Goal: Task Accomplishment & Management: Use online tool/utility

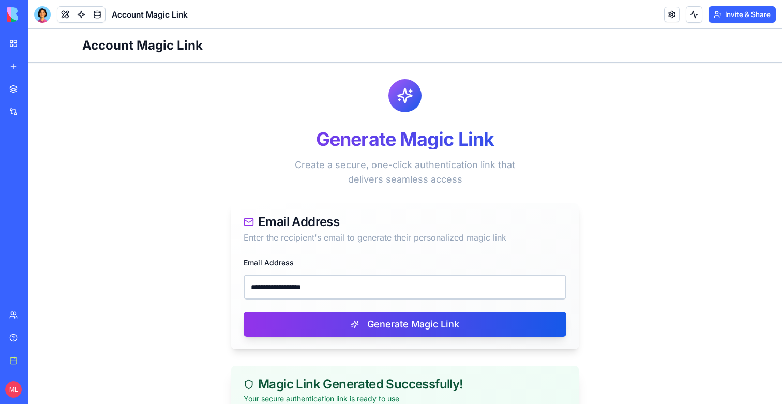
scroll to position [161, 0]
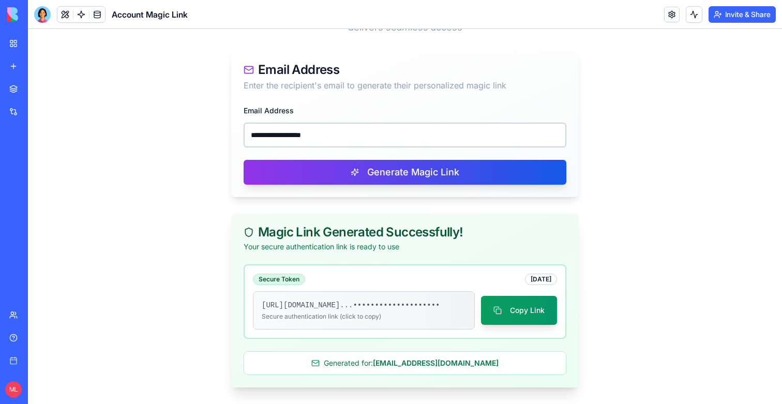
click at [309, 122] on input "**********" at bounding box center [404, 134] width 323 height 25
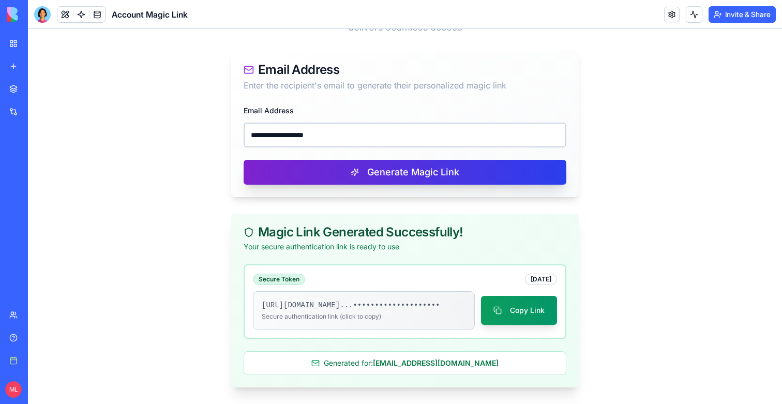
type input "**********"
click at [317, 160] on button "Generate Magic Link" at bounding box center [404, 172] width 323 height 25
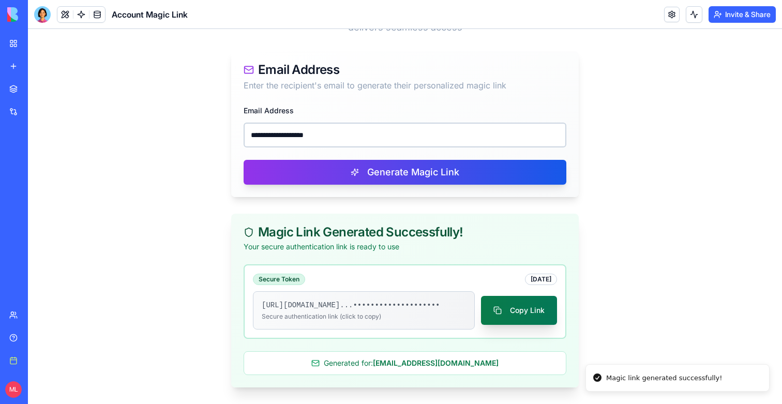
click at [525, 312] on button "Copy Link" at bounding box center [519, 310] width 76 height 29
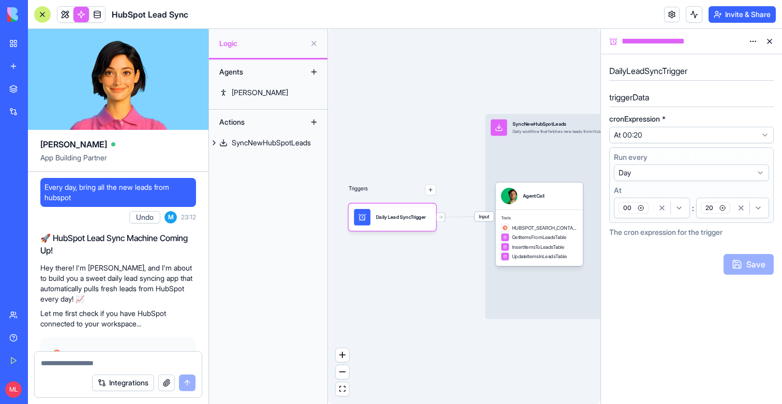
scroll to position [581, 0]
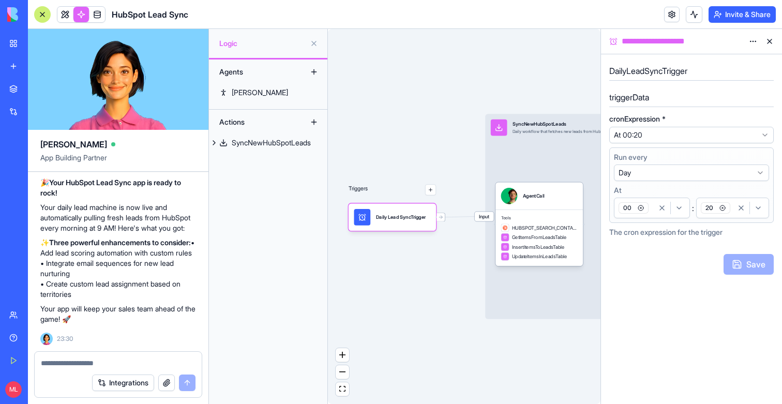
click at [38, 68] on div "New app" at bounding box center [31, 66] width 13 height 10
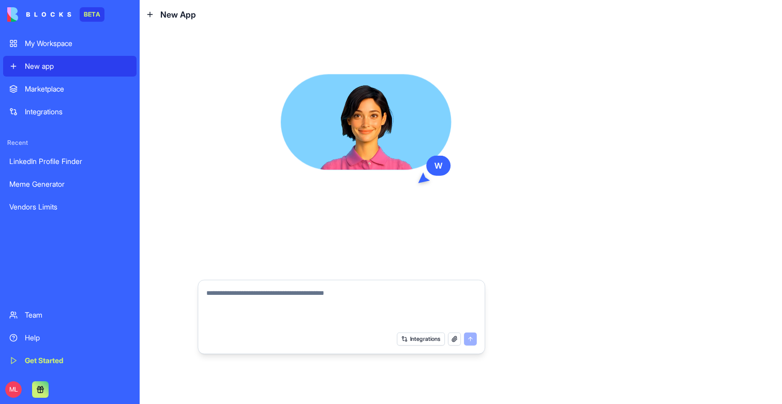
click at [341, 288] on textarea at bounding box center [341, 307] width 270 height 39
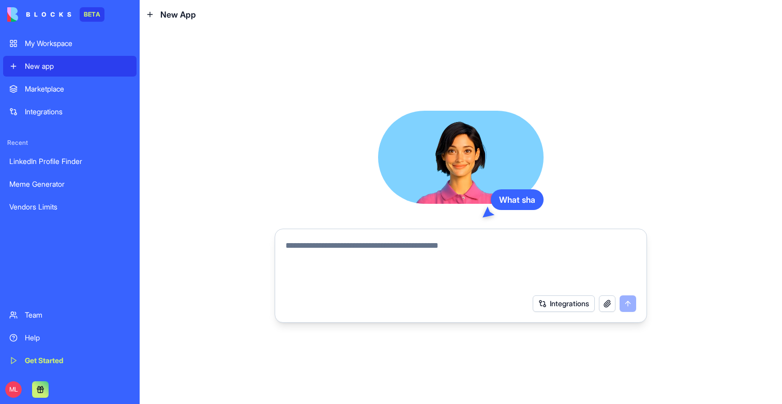
click at [332, 245] on textarea at bounding box center [460, 264] width 350 height 50
paste textarea "**********"
type textarea "**********"
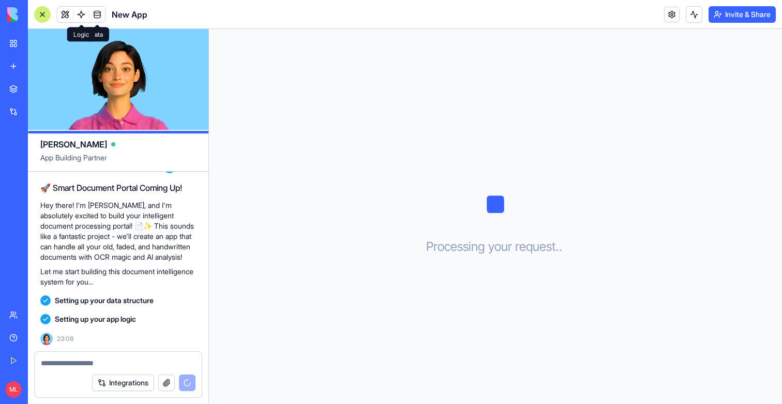
scroll to position [203, 0]
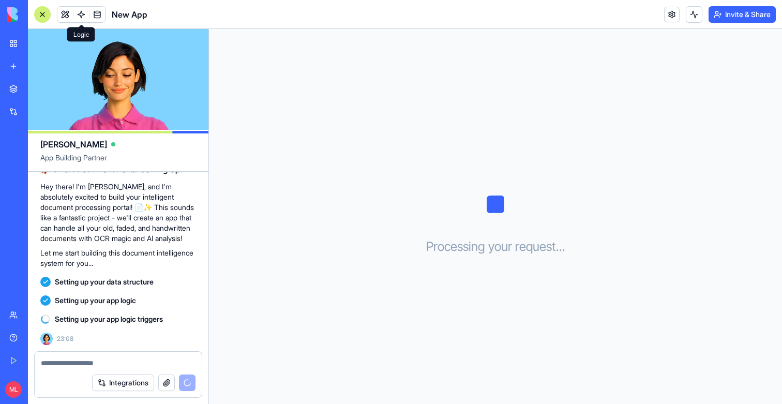
click at [81, 15] on span at bounding box center [81, 14] width 29 height 29
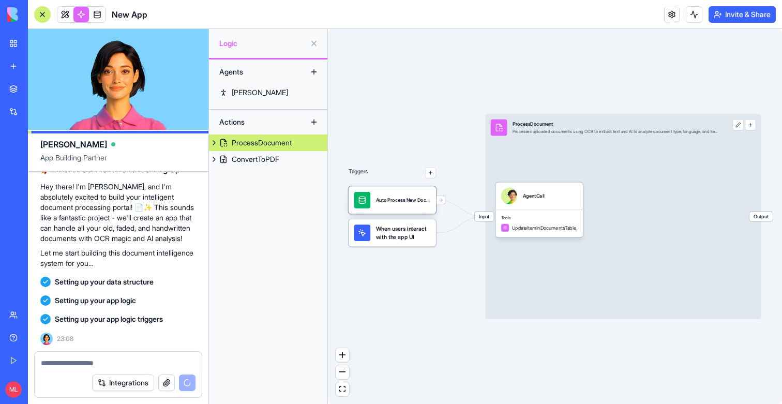
click at [394, 206] on div "Auto Process New DocumentTrigger" at bounding box center [403, 200] width 55 height 17
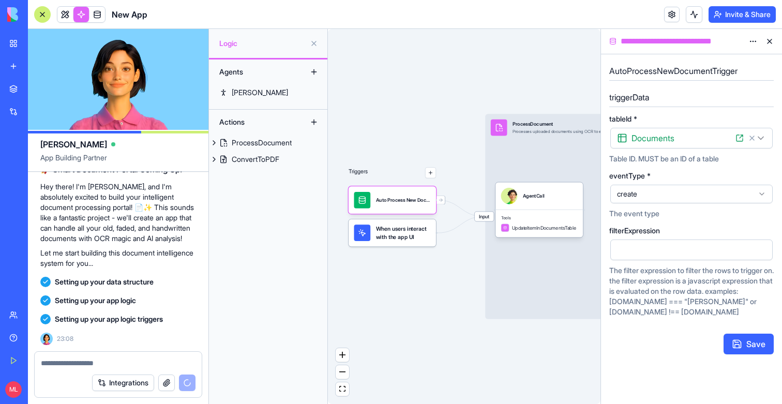
click at [401, 235] on span "When users interact with the app UI" at bounding box center [403, 232] width 55 height 17
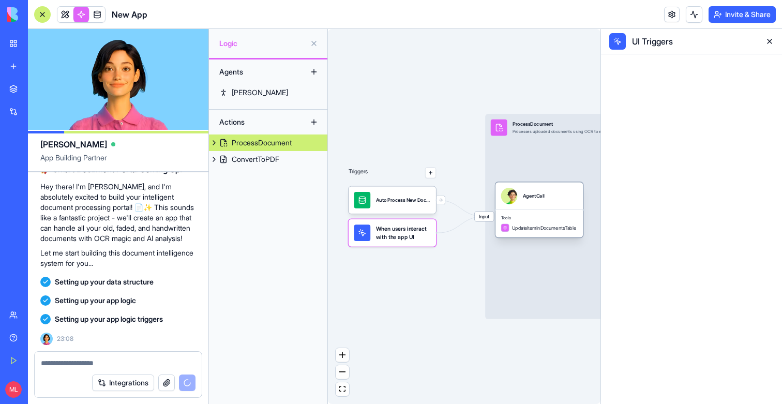
click at [544, 218] on span "Tools" at bounding box center [539, 219] width 76 height 6
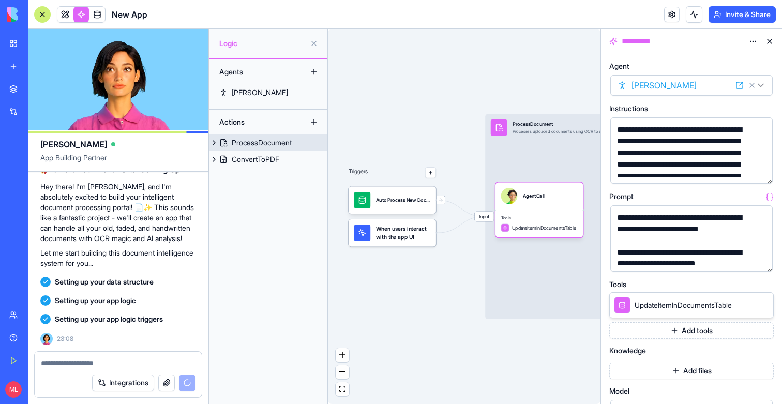
click at [485, 217] on span "Input" at bounding box center [483, 216] width 19 height 10
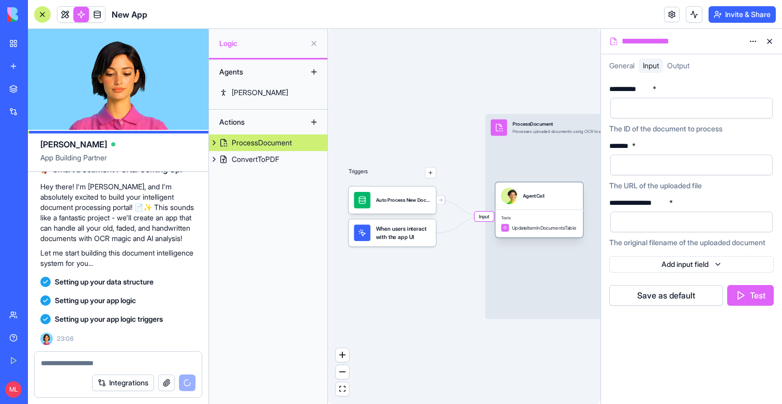
click at [552, 212] on div "Tools UpdateItemInDocumentsTable" at bounding box center [538, 223] width 87 height 28
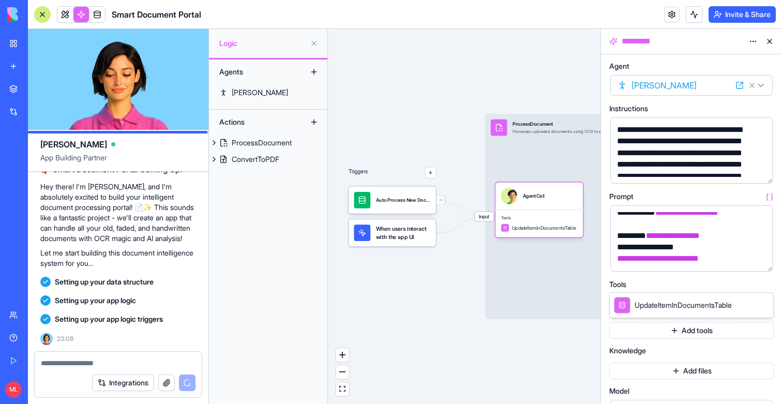
scroll to position [222, 0]
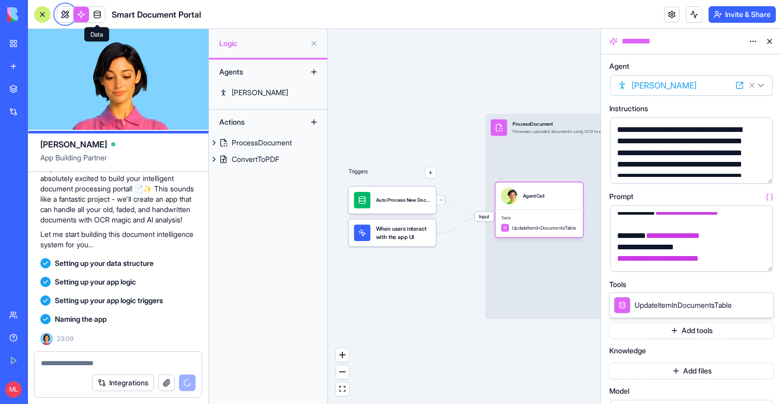
click at [100, 13] on span at bounding box center [97, 14] width 29 height 29
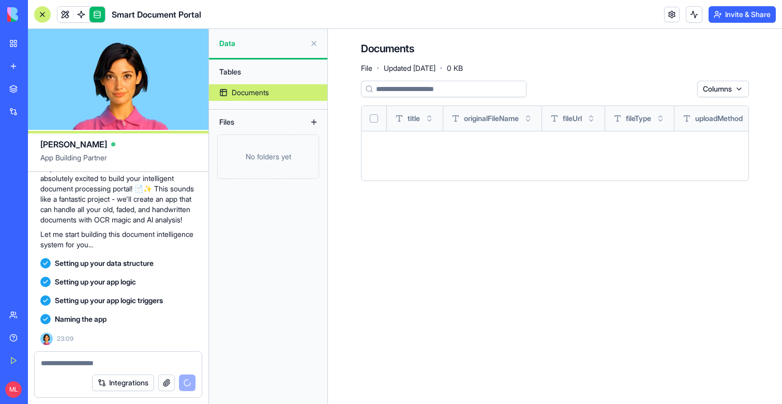
scroll to position [327, 0]
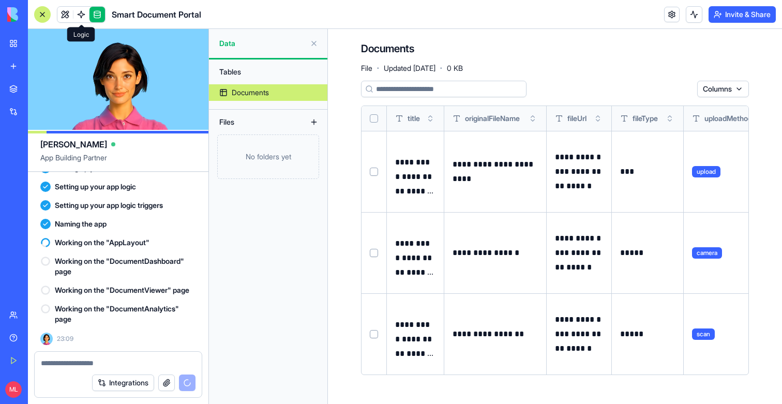
click at [76, 10] on link at bounding box center [81, 15] width 16 height 16
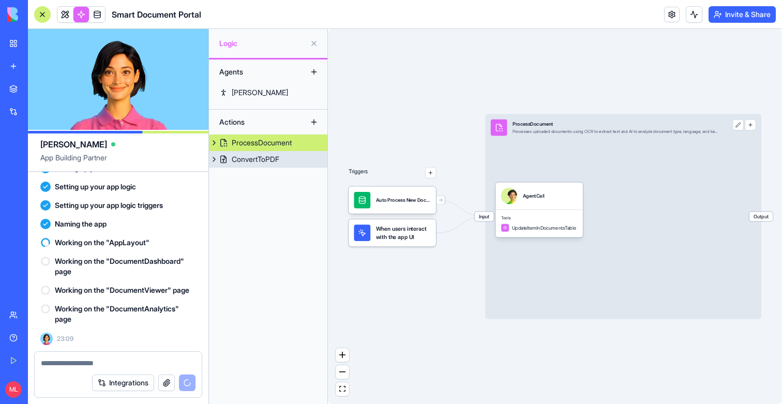
click at [281, 161] on link "ConvertToPDF" at bounding box center [268, 159] width 118 height 17
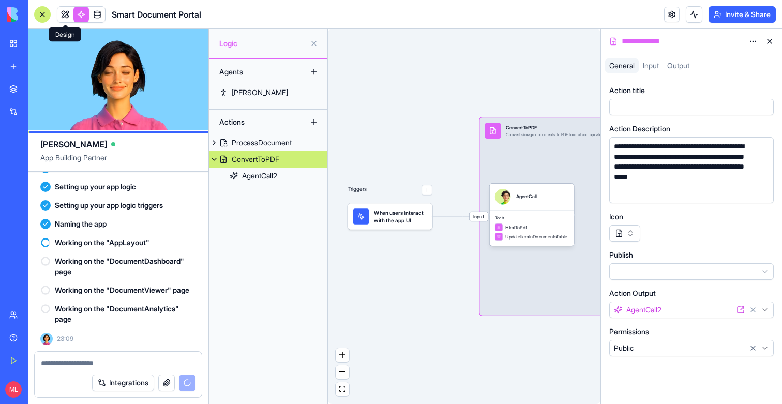
click at [67, 17] on span at bounding box center [65, 14] width 29 height 29
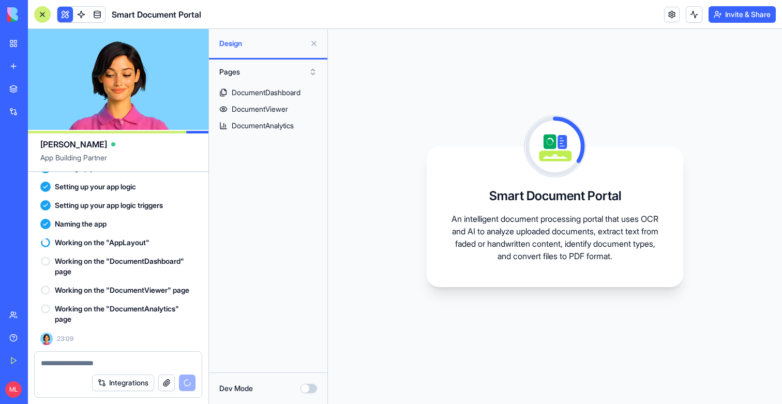
click at [315, 43] on button at bounding box center [313, 43] width 17 height 17
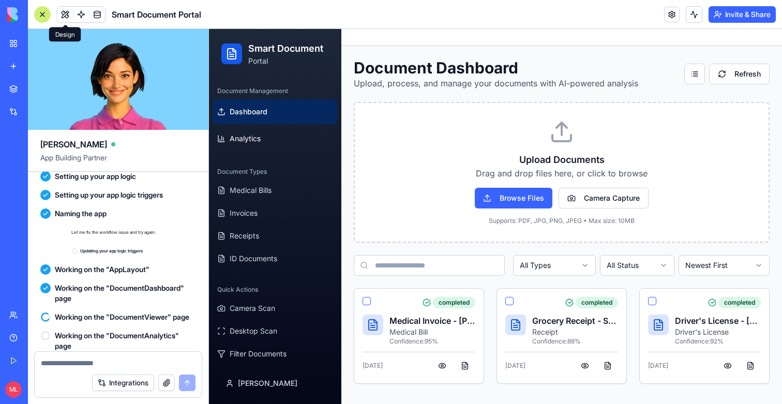
scroll to position [588, 0]
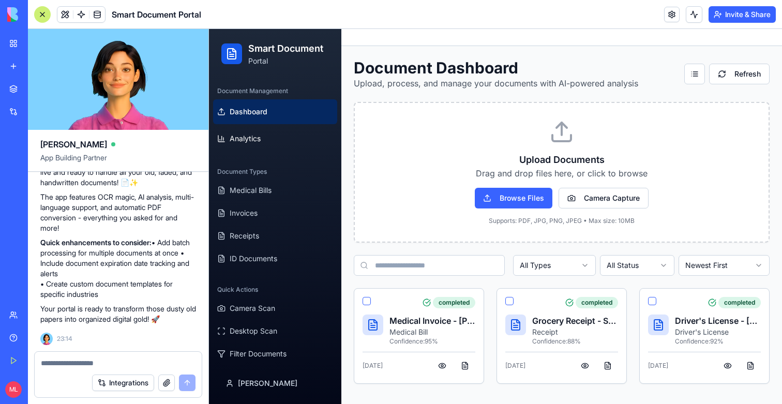
click at [46, 17] on div at bounding box center [42, 14] width 17 height 17
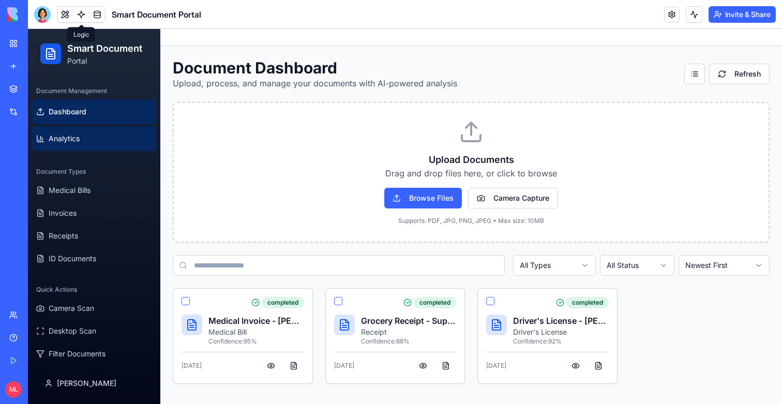
click at [76, 146] on link "Analytics" at bounding box center [94, 138] width 124 height 25
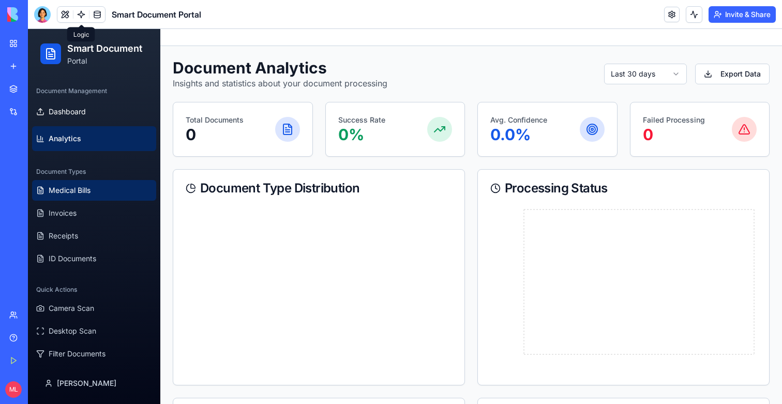
click at [76, 187] on span "Medical Bills" at bounding box center [70, 190] width 42 height 10
click at [75, 225] on ul "Medical Bills Invoices Receipts ID Documents" at bounding box center [94, 224] width 124 height 89
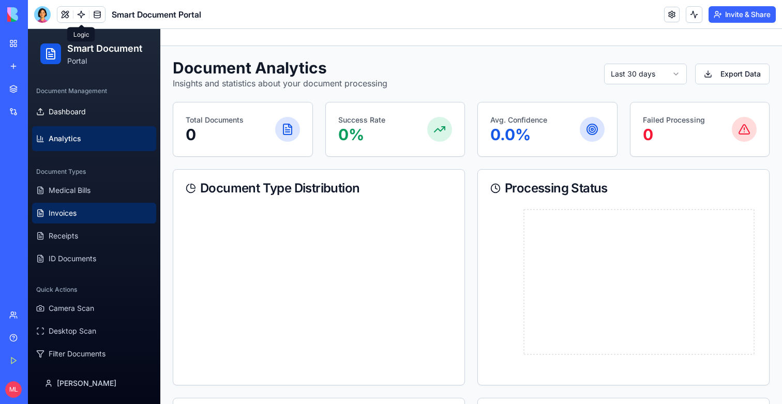
click at [75, 212] on span "Invoices" at bounding box center [63, 213] width 28 height 10
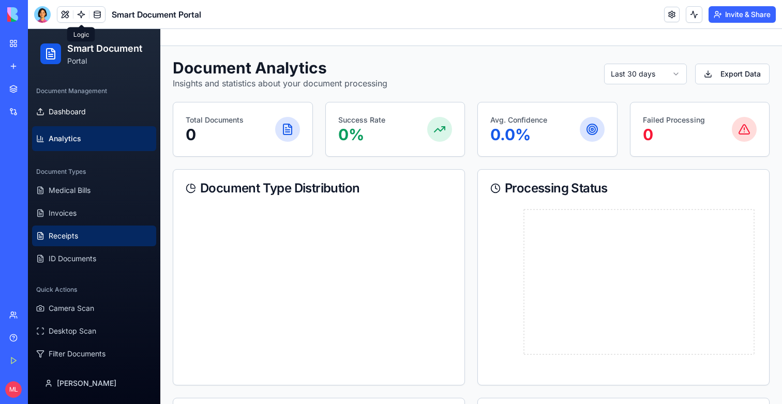
click at [75, 240] on span "Receipts" at bounding box center [63, 236] width 29 height 10
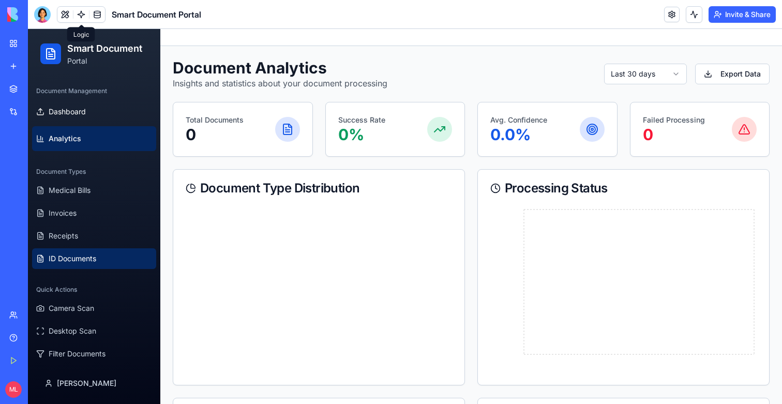
click at [75, 255] on span "ID Documents" at bounding box center [73, 258] width 48 height 10
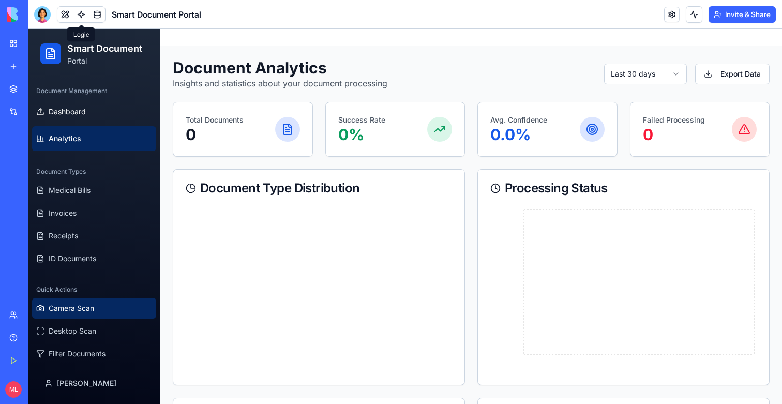
click at [72, 302] on button "Camera Scan" at bounding box center [94, 308] width 124 height 21
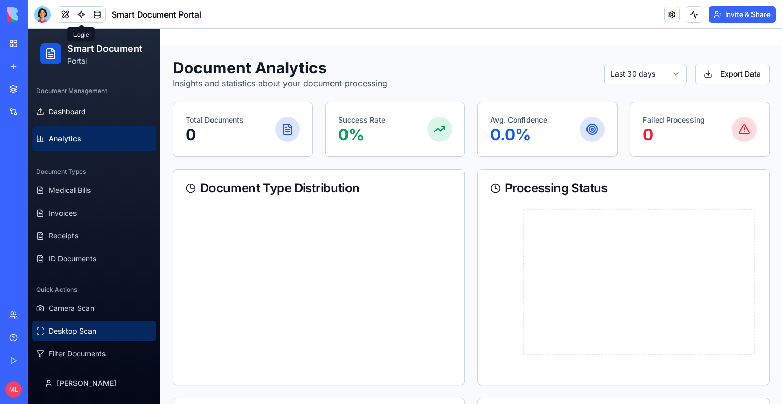
click at [77, 338] on button "Desktop Scan" at bounding box center [94, 330] width 124 height 21
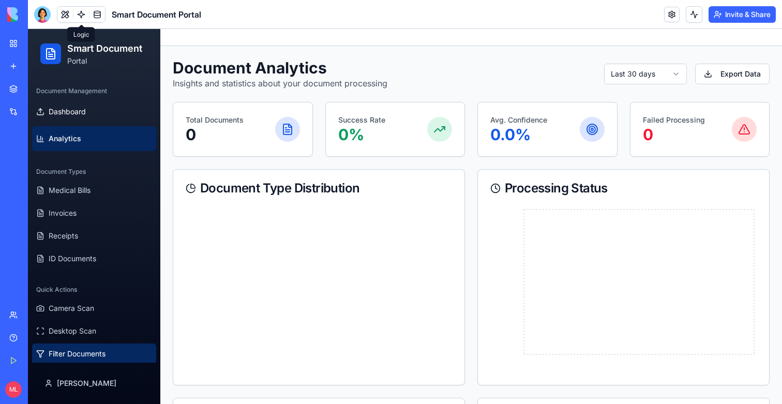
click at [77, 350] on span "Filter Documents" at bounding box center [77, 353] width 57 height 10
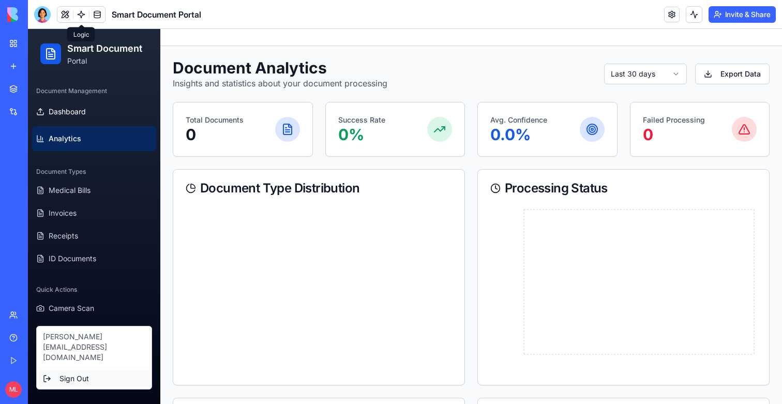
click at [81, 370] on div "Sign Out" at bounding box center [94, 378] width 111 height 17
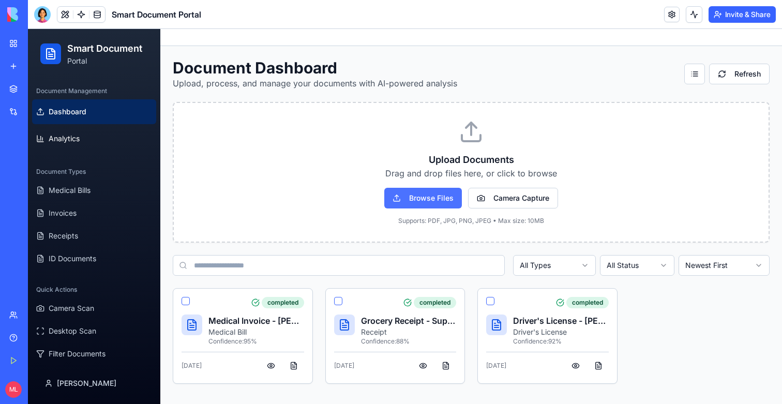
click at [436, 203] on button "Browse Files" at bounding box center [423, 198] width 78 height 21
click at [403, 198] on button "Browse Files" at bounding box center [423, 198] width 78 height 21
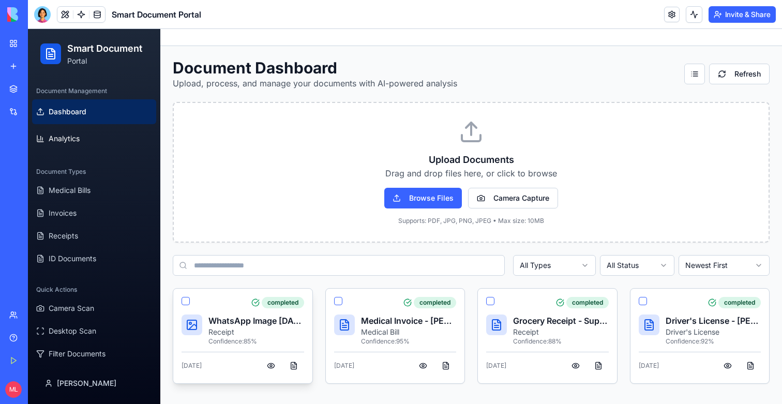
click at [246, 332] on p "Receipt" at bounding box center [256, 332] width 96 height 10
click at [271, 367] on button "button" at bounding box center [271, 365] width 21 height 19
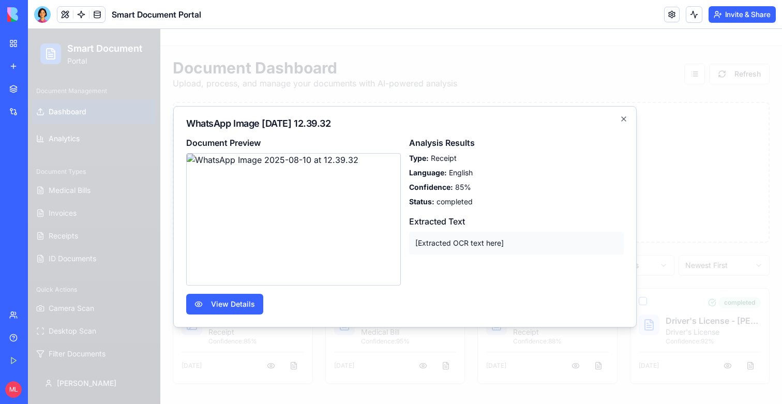
click at [102, 181] on div at bounding box center [405, 216] width 754 height 375
